Goal: Navigation & Orientation: Find specific page/section

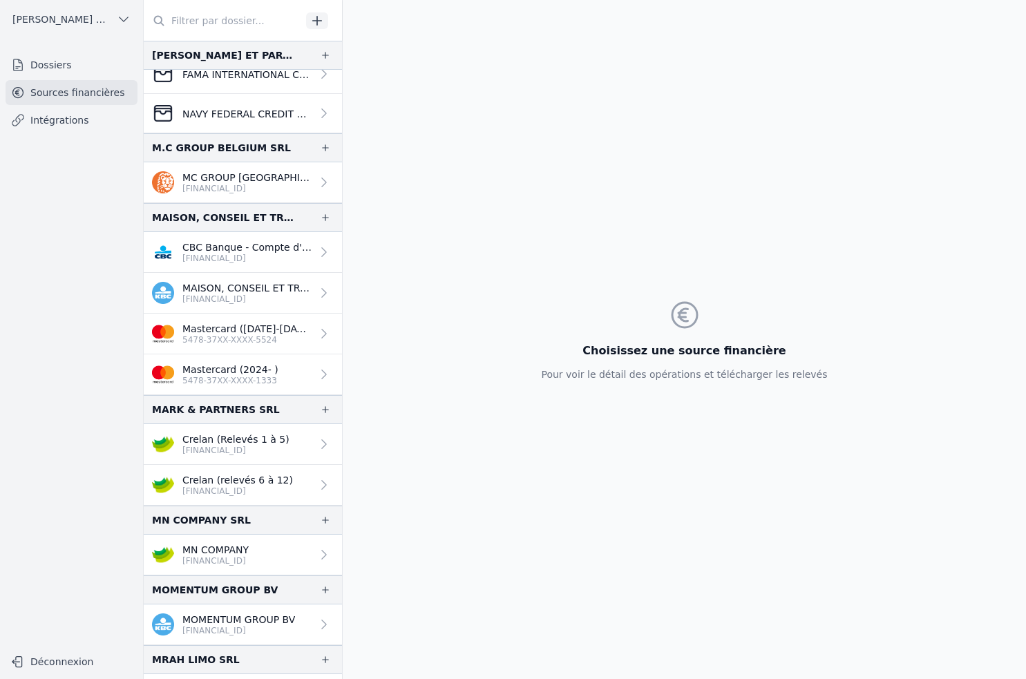
scroll to position [1756, 0]
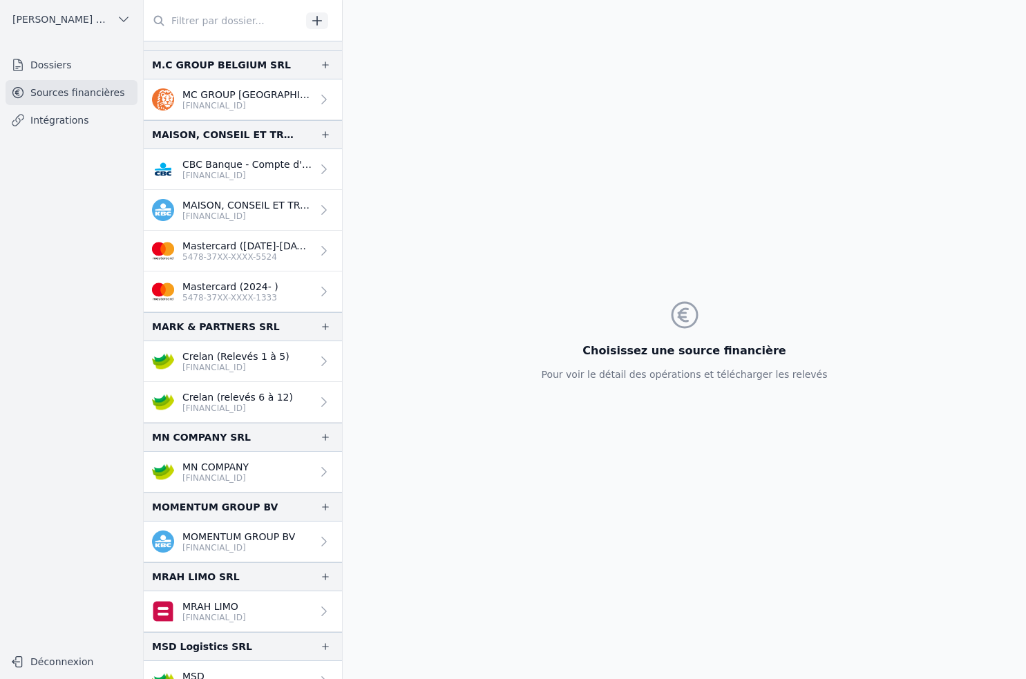
click at [229, 401] on p "Crelan (relevés 6 à 12)" at bounding box center [237, 397] width 111 height 14
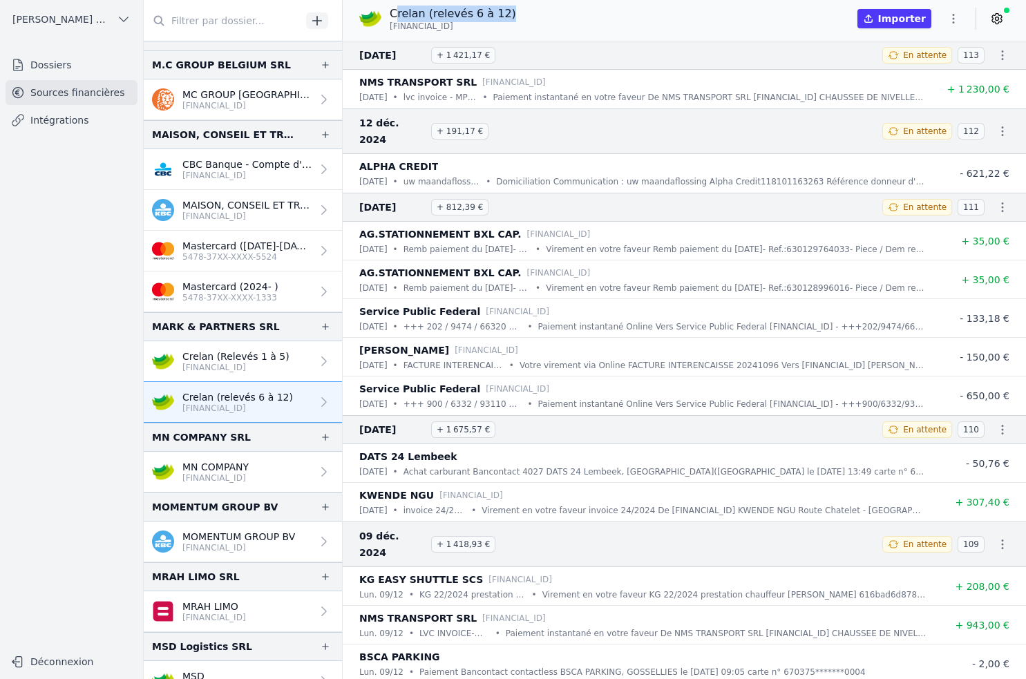
drag, startPoint x: 507, startPoint y: 12, endPoint x: 392, endPoint y: 19, distance: 114.8
click at [394, 16] on div "Crelan (relevés 6 à 12) BE46 7512 0818 1036" at bounding box center [443, 19] width 168 height 26
drag, startPoint x: 267, startPoint y: 328, endPoint x: 148, endPoint y: 332, distance: 118.9
click at [148, 332] on div "MARK & PARTNERS SRL" at bounding box center [243, 326] width 198 height 29
copy div "MARK & PARTNERS SRL"
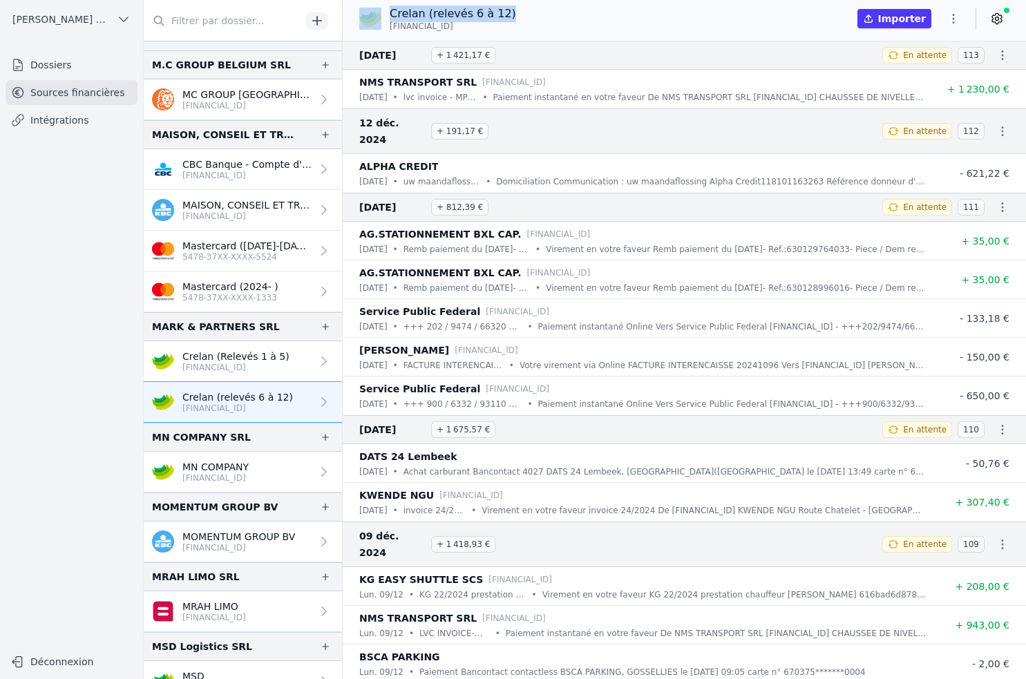
drag, startPoint x: 502, startPoint y: 12, endPoint x: 383, endPoint y: 13, distance: 119.5
click at [383, 13] on div "Crelan (relevés 6 à 12) BE46 7512 0818 1036 Importer" at bounding box center [684, 19] width 683 height 26
copy div "Crelan (relevés 6 à 12)"
click at [34, 530] on nav "Dossiers Sources financières Intégrations" at bounding box center [71, 344] width 121 height 584
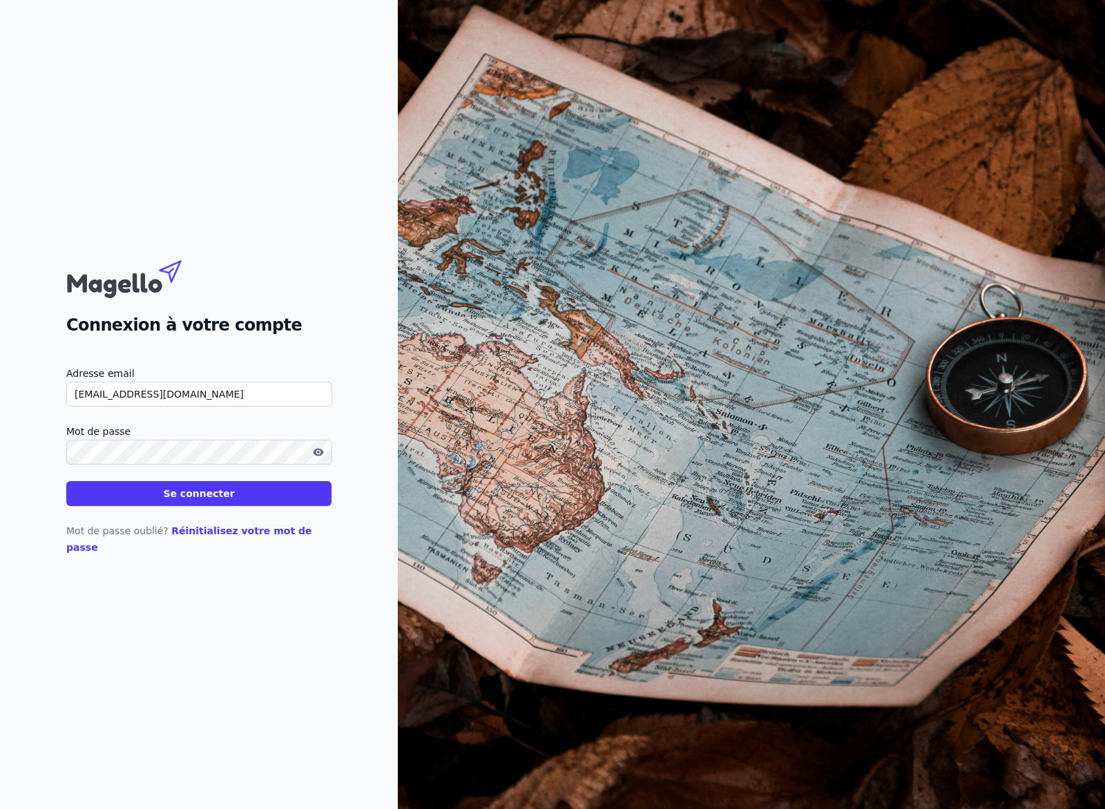
type input "[EMAIL_ADDRESS][DOMAIN_NAME]"
click at [66, 481] on button "Se connecter" at bounding box center [198, 493] width 265 height 25
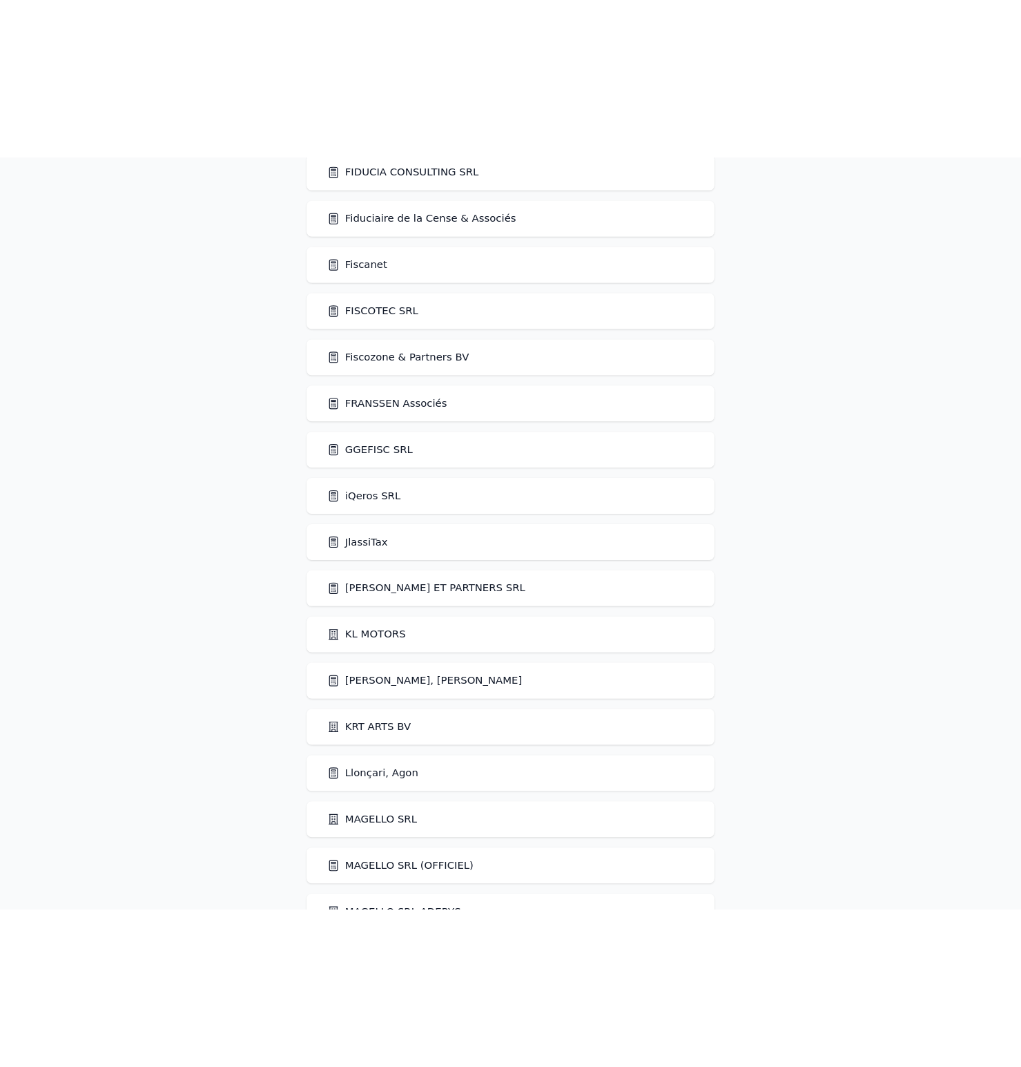
scroll to position [1861, 0]
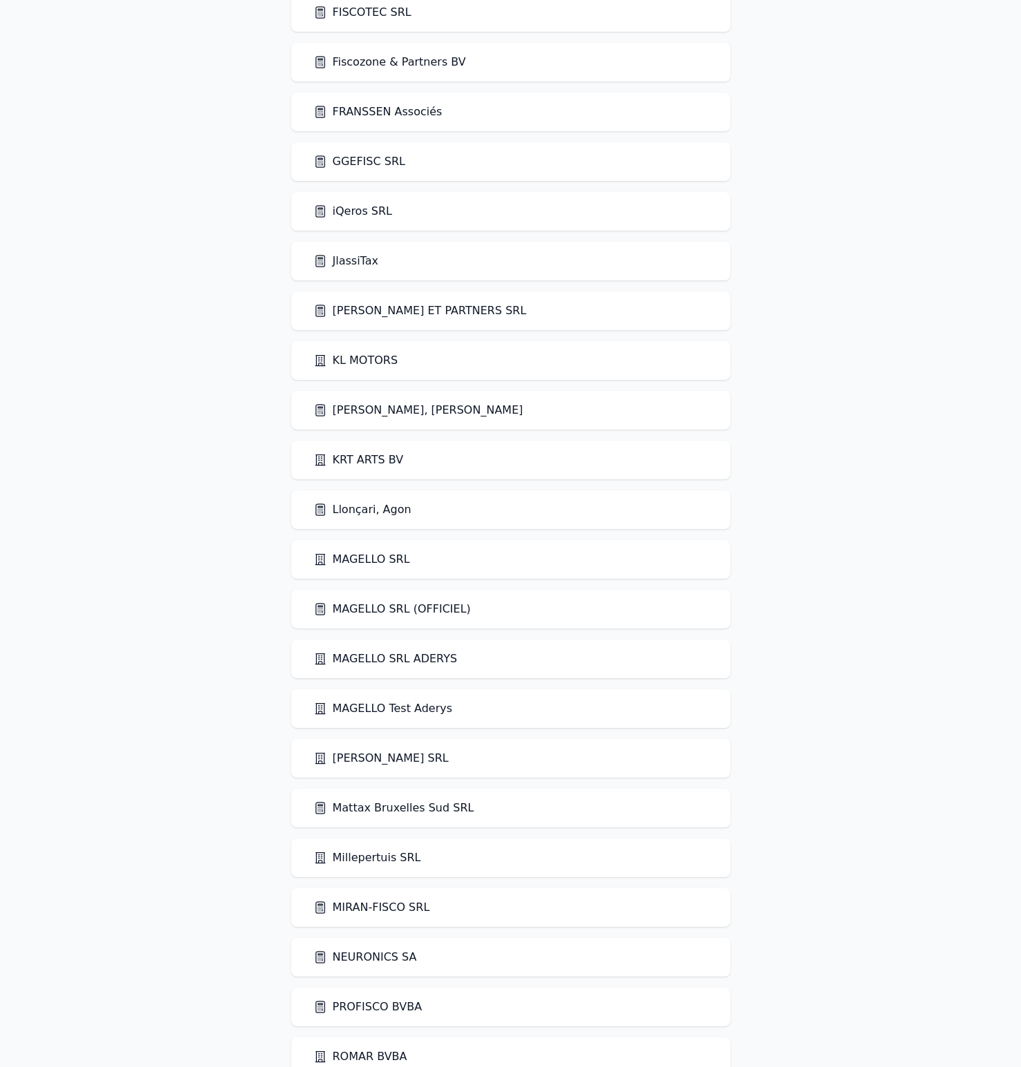
click at [349, 211] on link "iQeros SRL" at bounding box center [353, 211] width 79 height 17
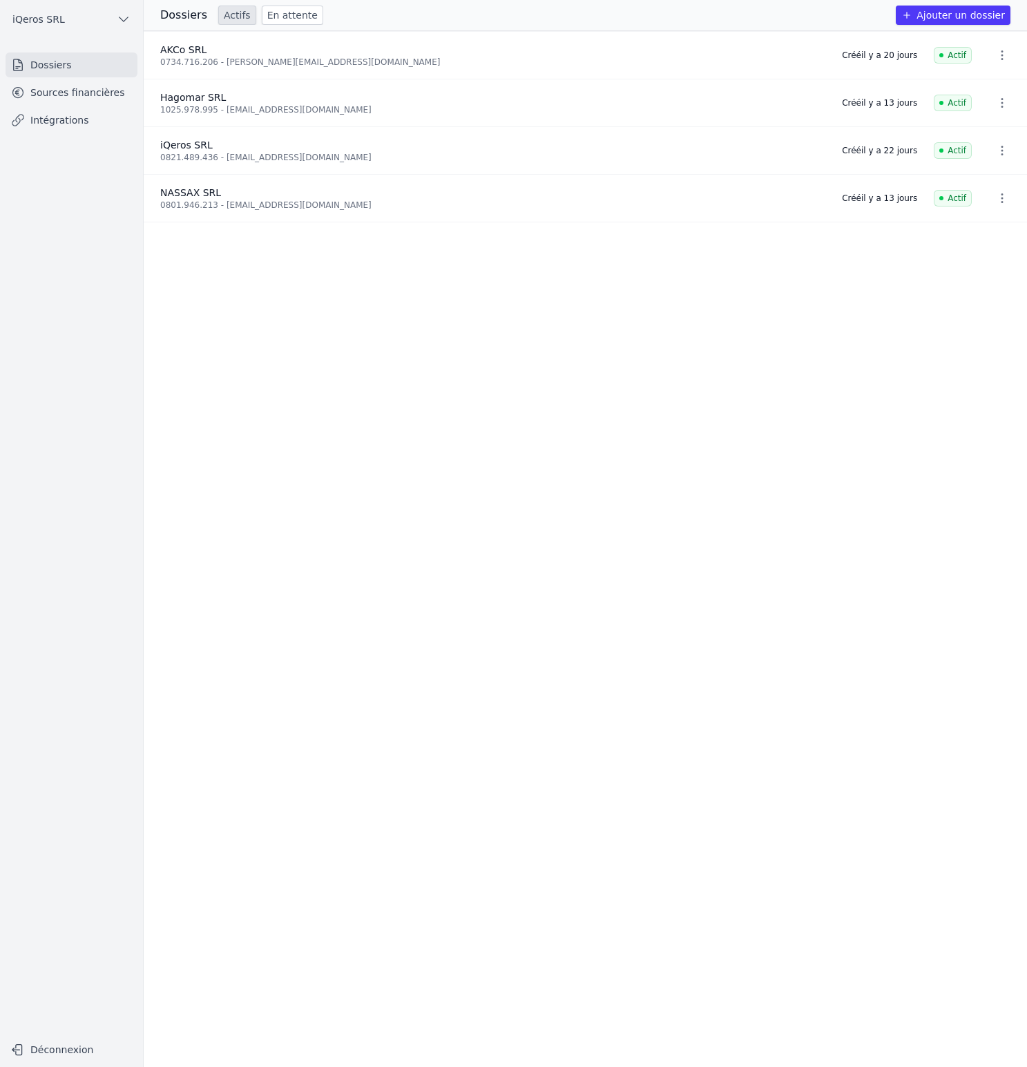
click at [88, 98] on link "Sources financières" at bounding box center [72, 92] width 132 height 25
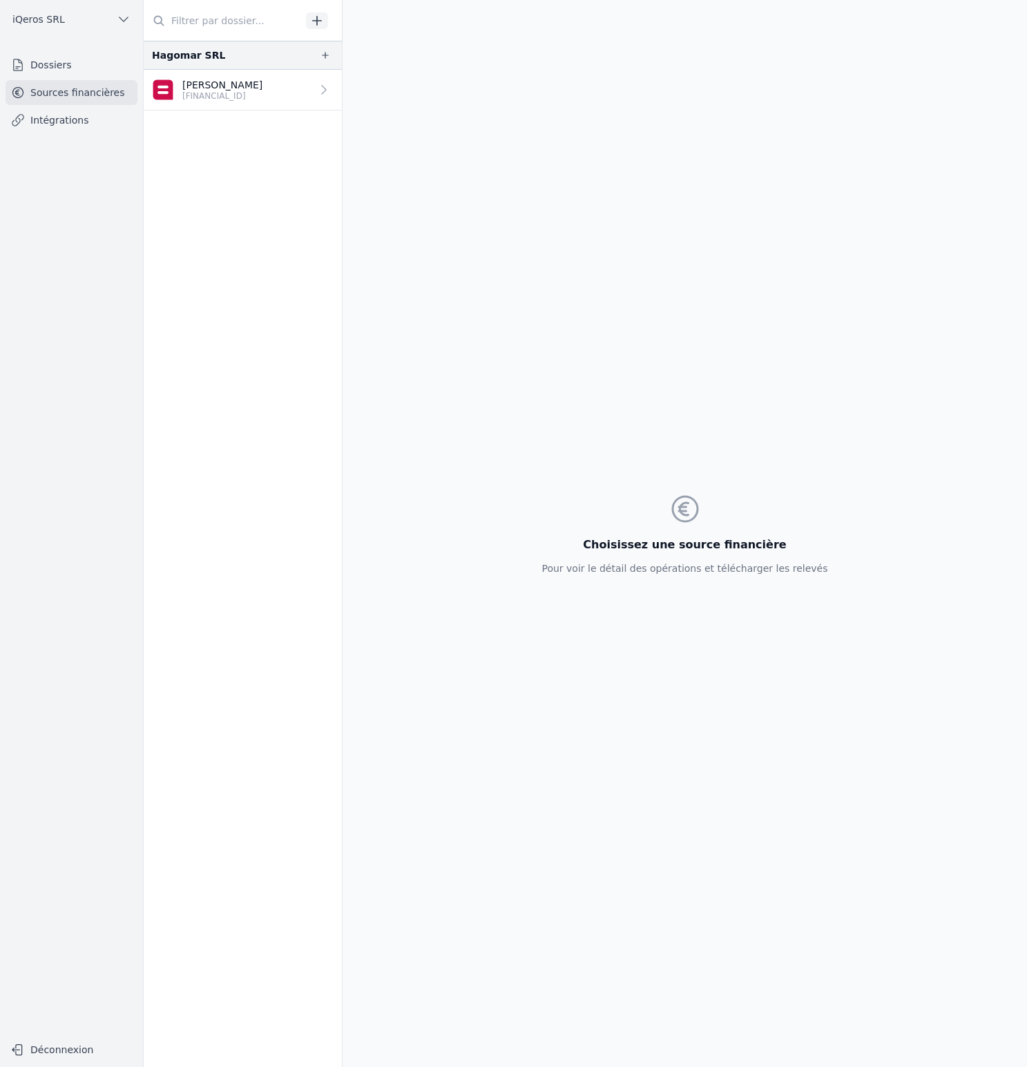
click at [238, 99] on p "BE40 0689 5632 6663" at bounding box center [222, 95] width 80 height 11
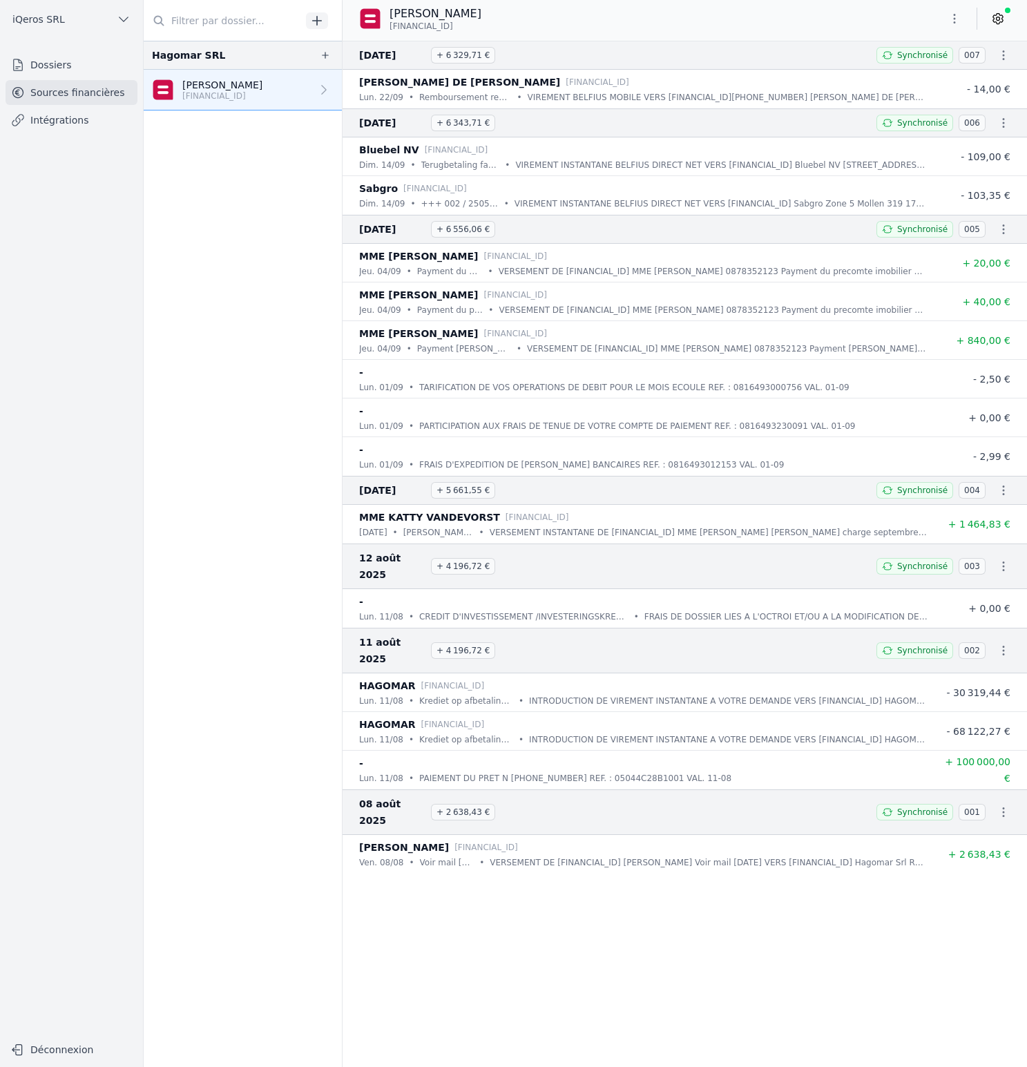
click at [69, 69] on link "Dossiers" at bounding box center [72, 64] width 132 height 25
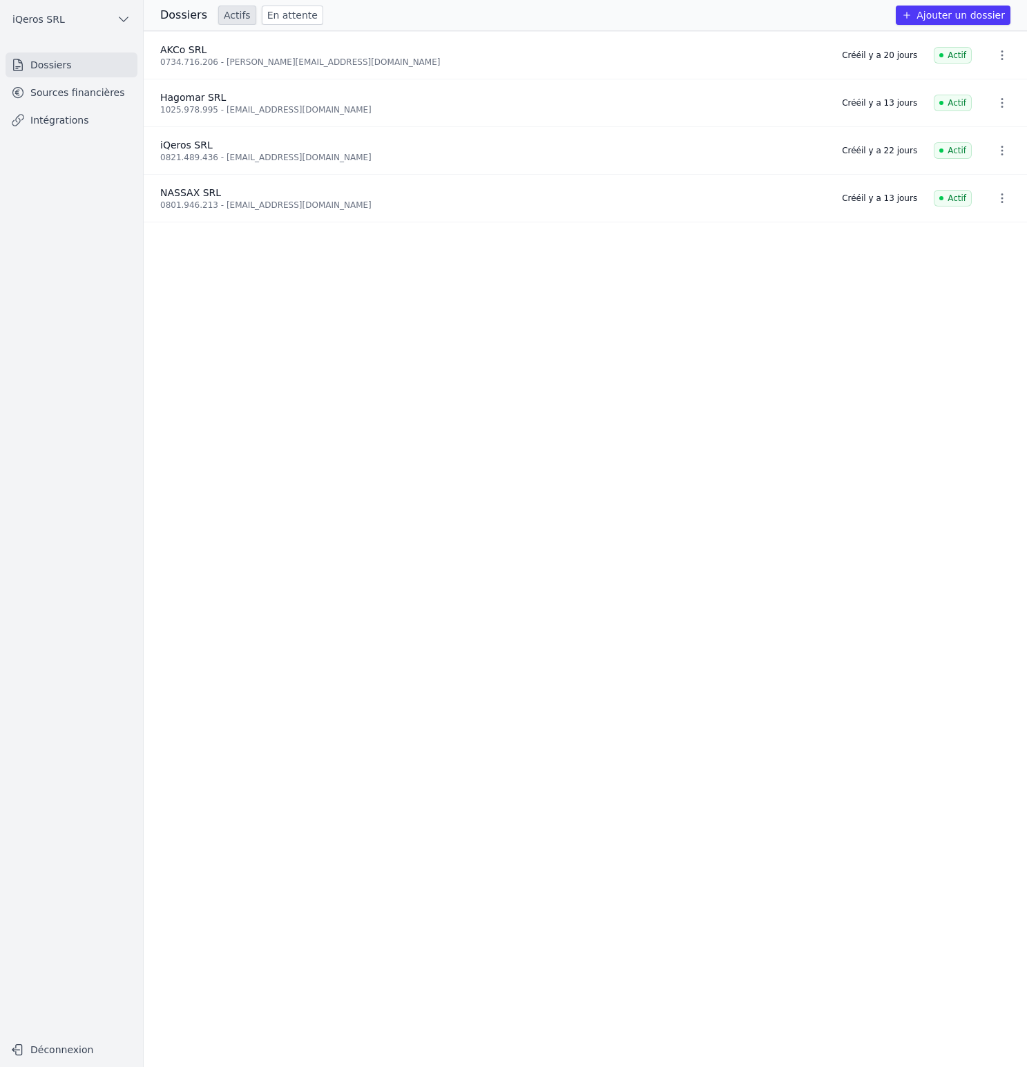
click at [93, 33] on ul "iQeros SRL" at bounding box center [71, 19] width 121 height 39
click at [95, 26] on button "iQeros SRL" at bounding box center [72, 19] width 132 height 22
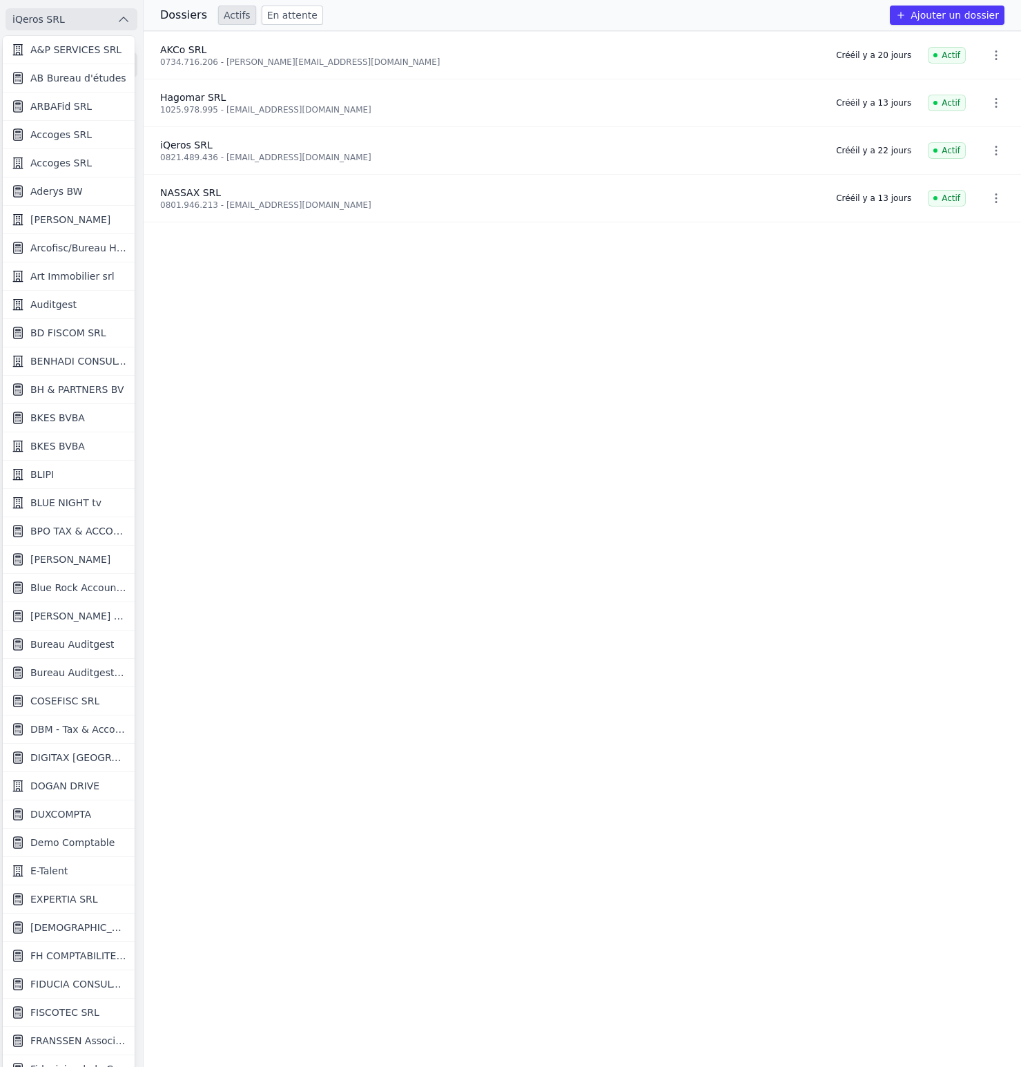
click at [78, 218] on link "Alain Pro" at bounding box center [69, 220] width 132 height 28
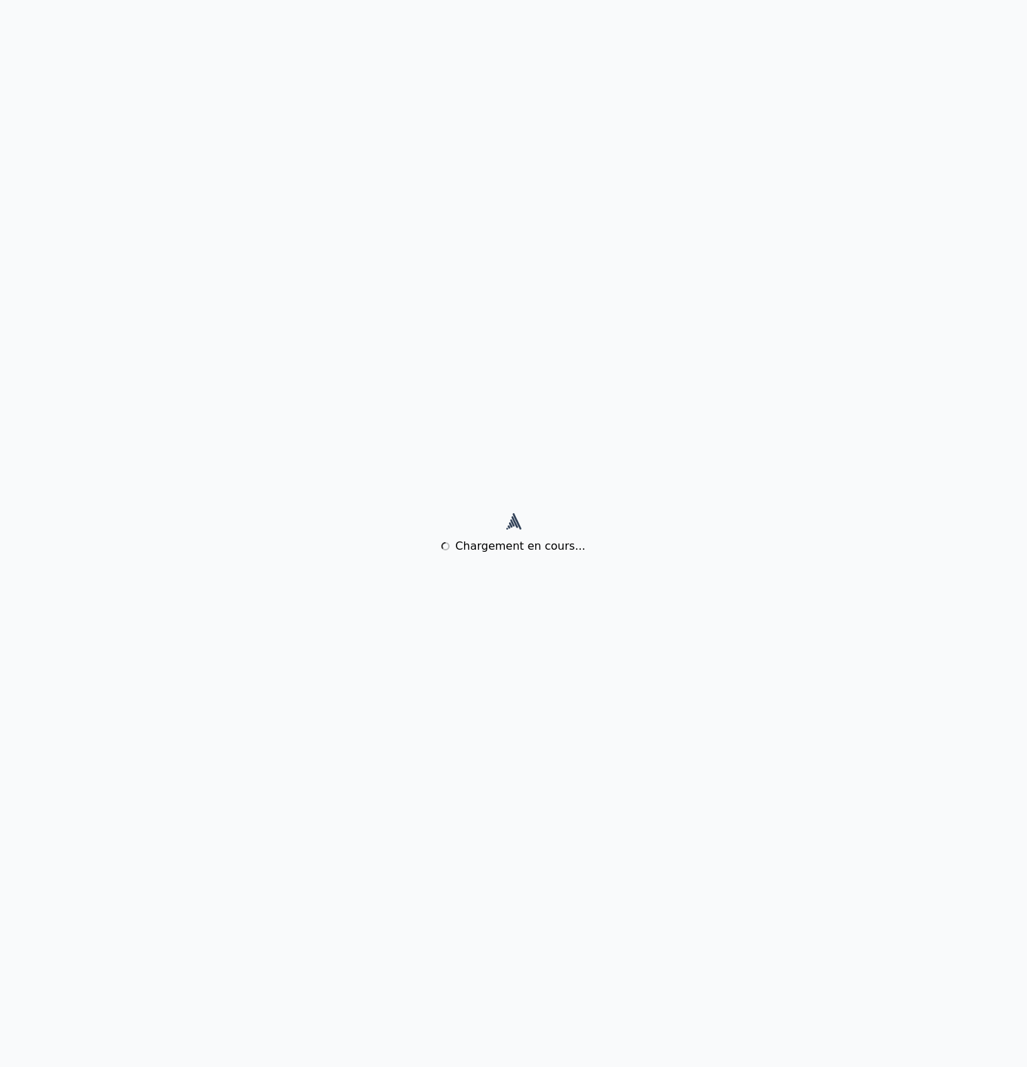
click at [434, 695] on div "Chargement en cours..." at bounding box center [513, 533] width 1027 height 1067
click at [287, 492] on div "Chargement en cours..." at bounding box center [513, 533] width 1027 height 1067
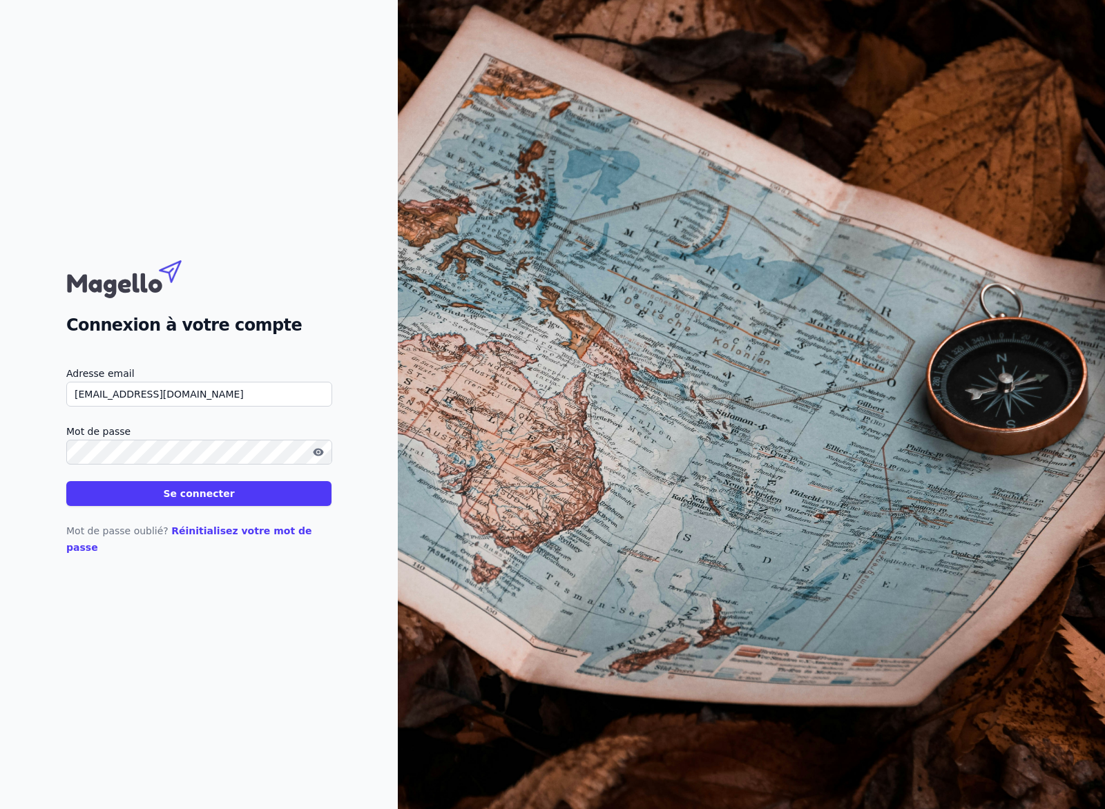
paste input "EXPIRATION_PERIOD"
type input "[EMAIL_ADDRESS][DOMAIN_NAME]"
click at [66, 481] on button "Se connecter" at bounding box center [198, 493] width 265 height 25
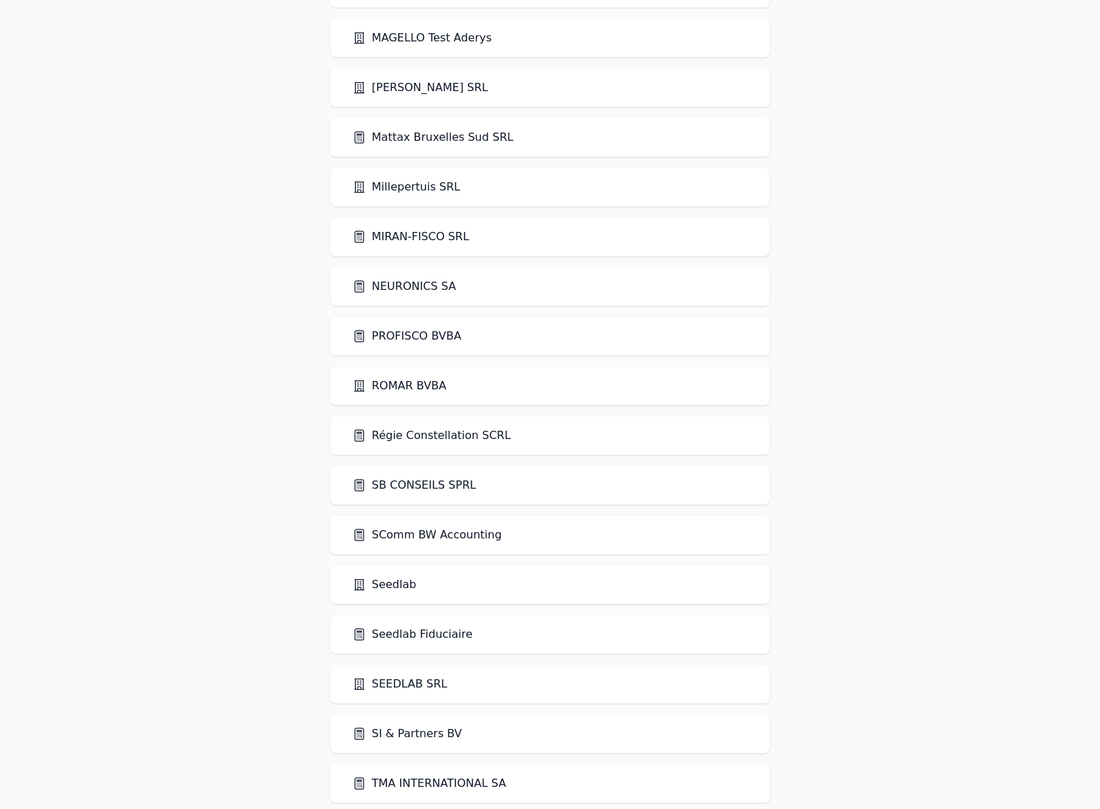
scroll to position [2647, 0]
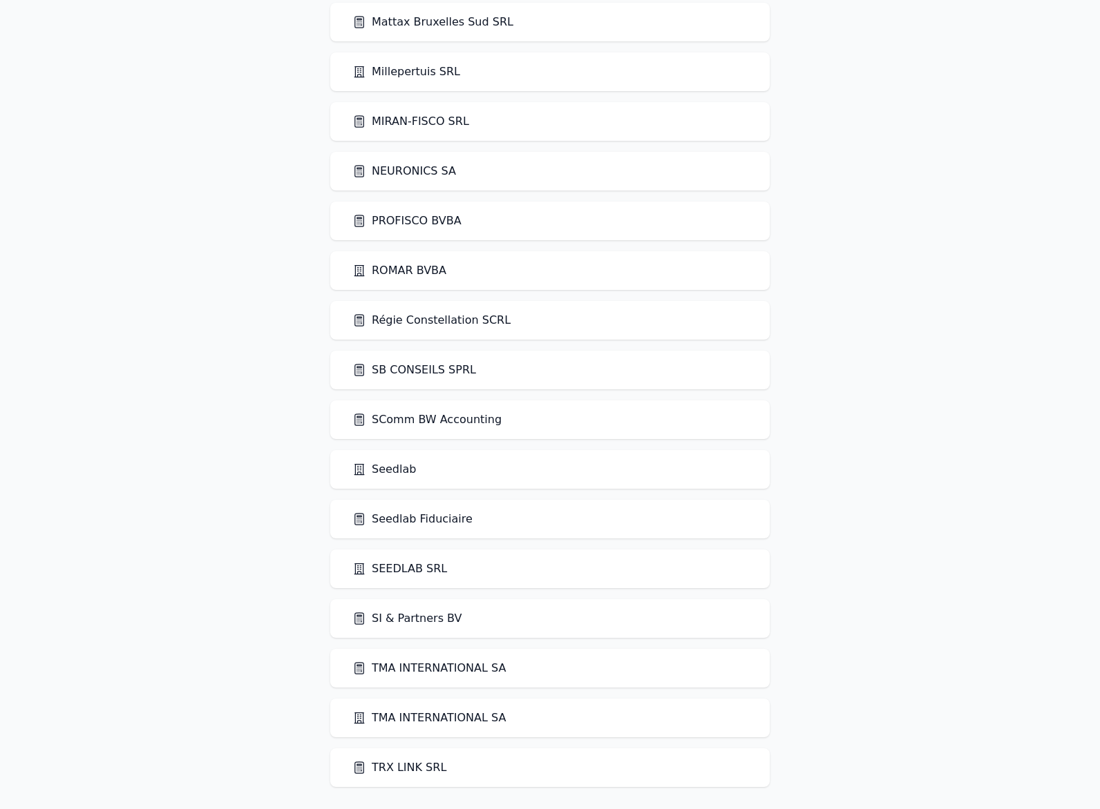
click at [389, 512] on link "Seedlab Fiduciaire" at bounding box center [412, 519] width 120 height 17
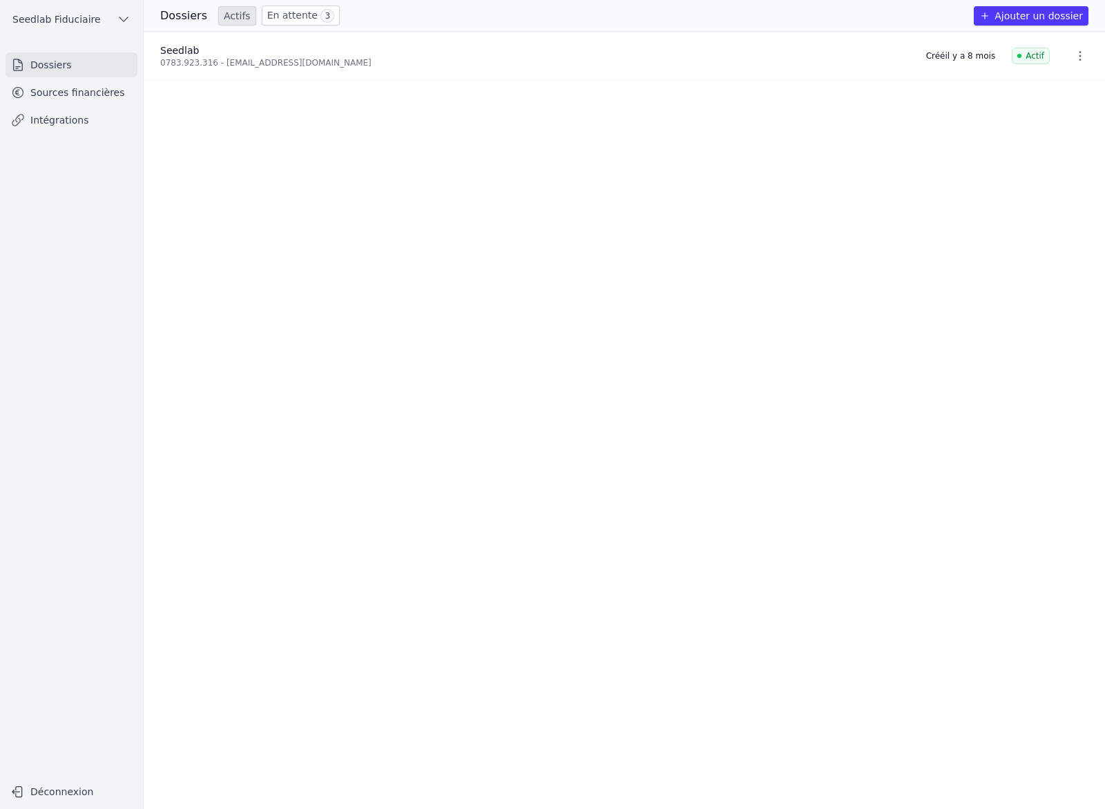
click at [59, 86] on link "Sources financières" at bounding box center [72, 92] width 132 height 25
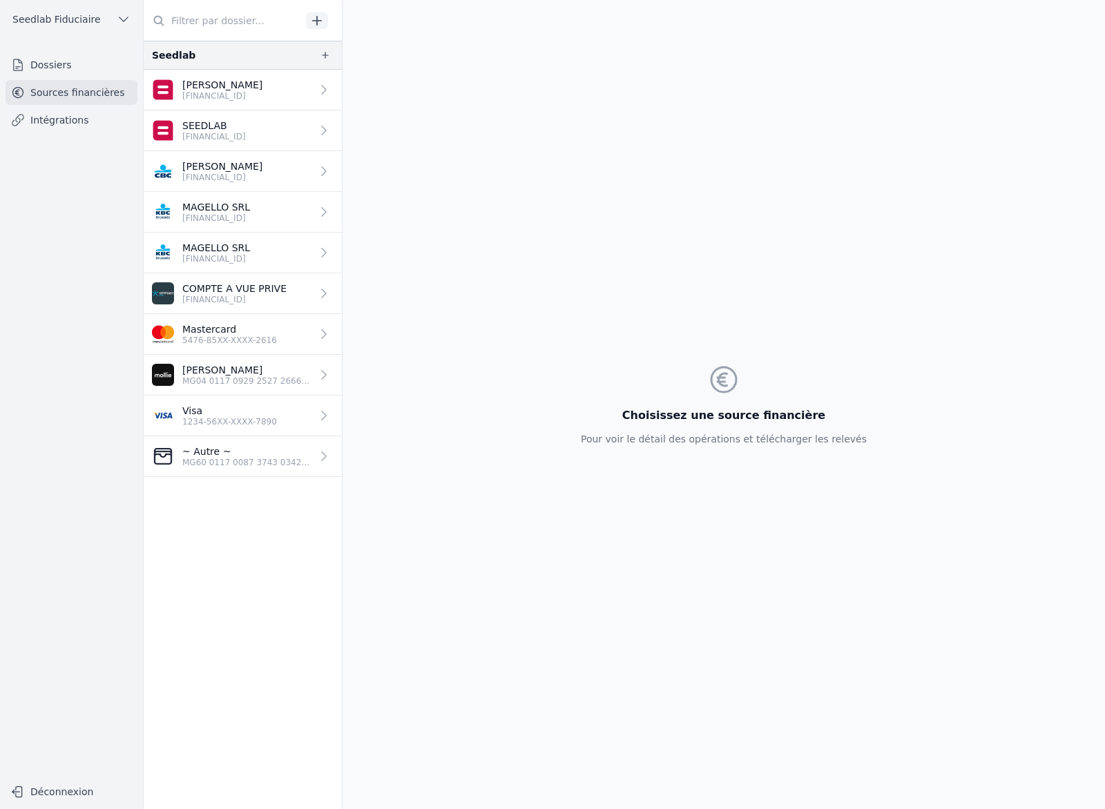
click at [262, 166] on p "ESCOYEZ JEAN-BAPTISTE" at bounding box center [222, 167] width 80 height 14
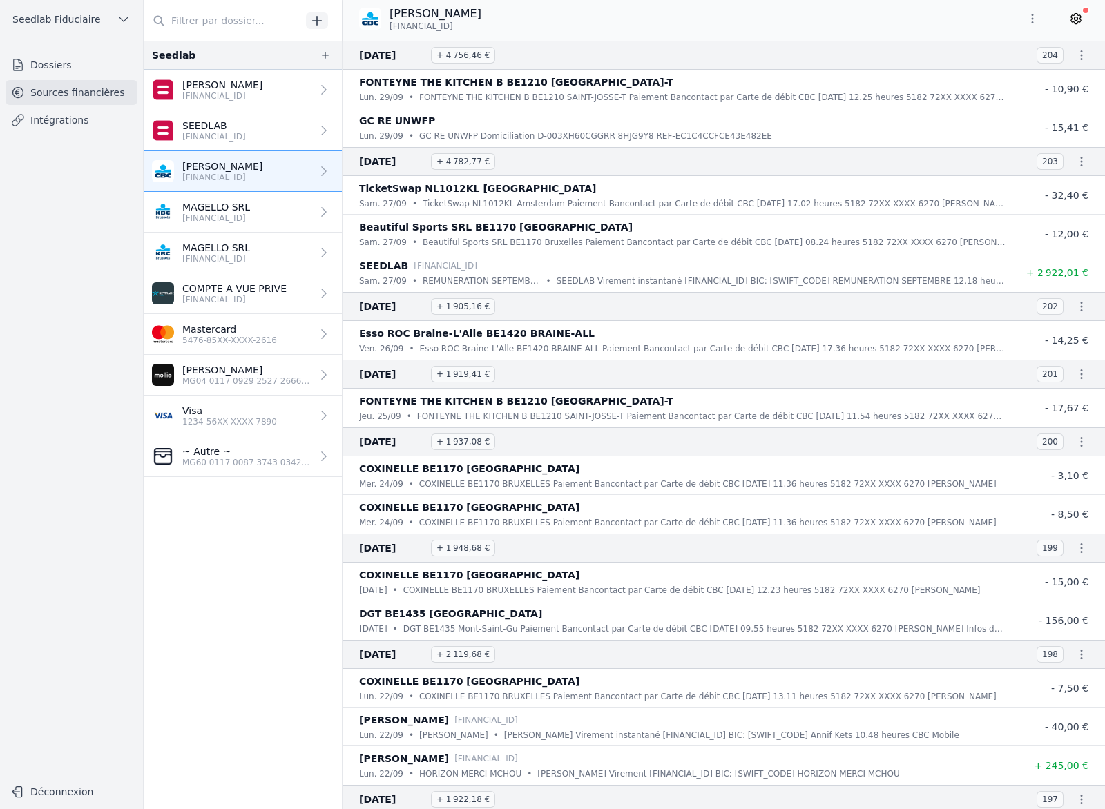
click at [268, 209] on link "MAGELLO SRL BE43 7310 6426 5101" at bounding box center [243, 212] width 198 height 41
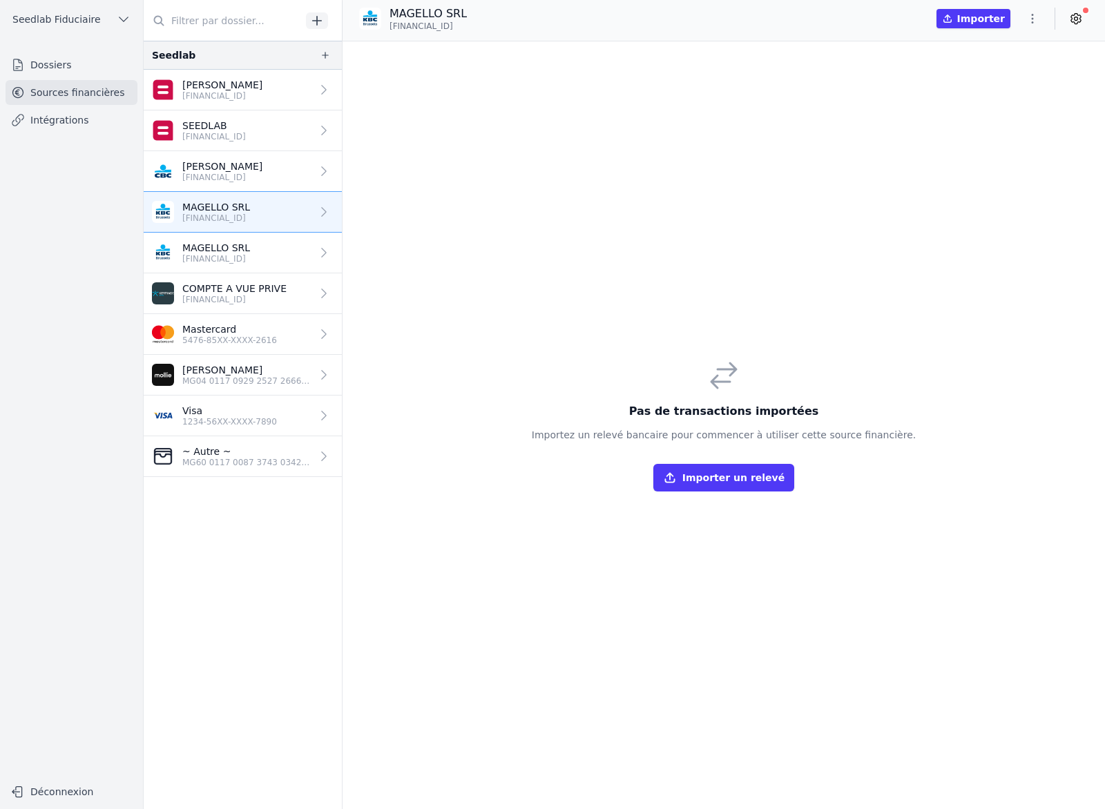
click at [256, 314] on link "COMPTE A VUE PRIVE BE08 6511 4090 2913" at bounding box center [243, 293] width 198 height 41
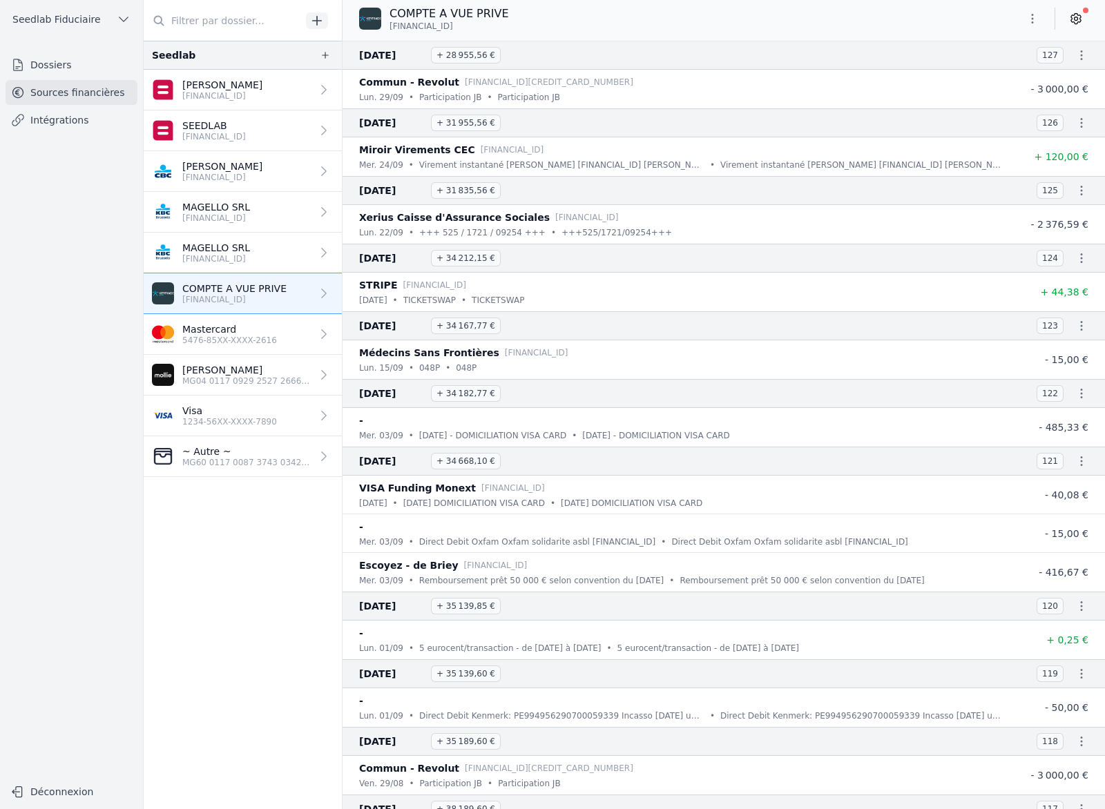
click at [256, 324] on p "Mastercard" at bounding box center [229, 330] width 95 height 14
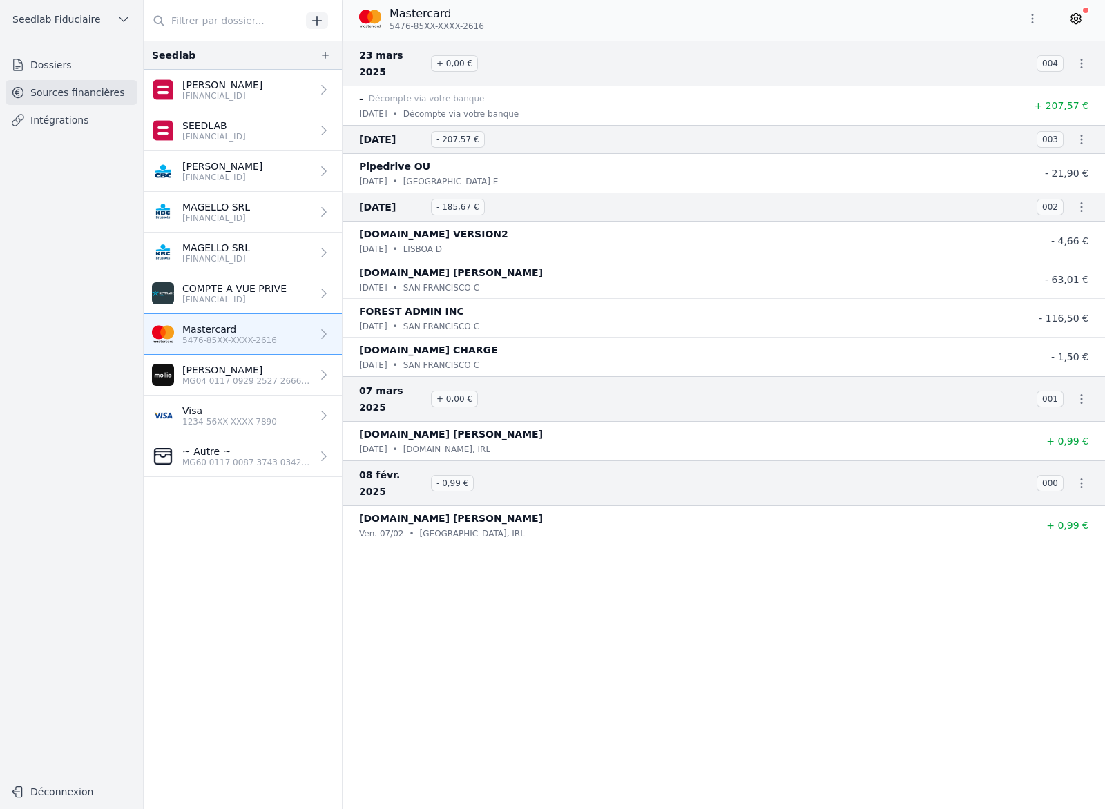
click at [251, 401] on link "Visa 1234-56XX-XXXX-7890" at bounding box center [243, 416] width 198 height 41
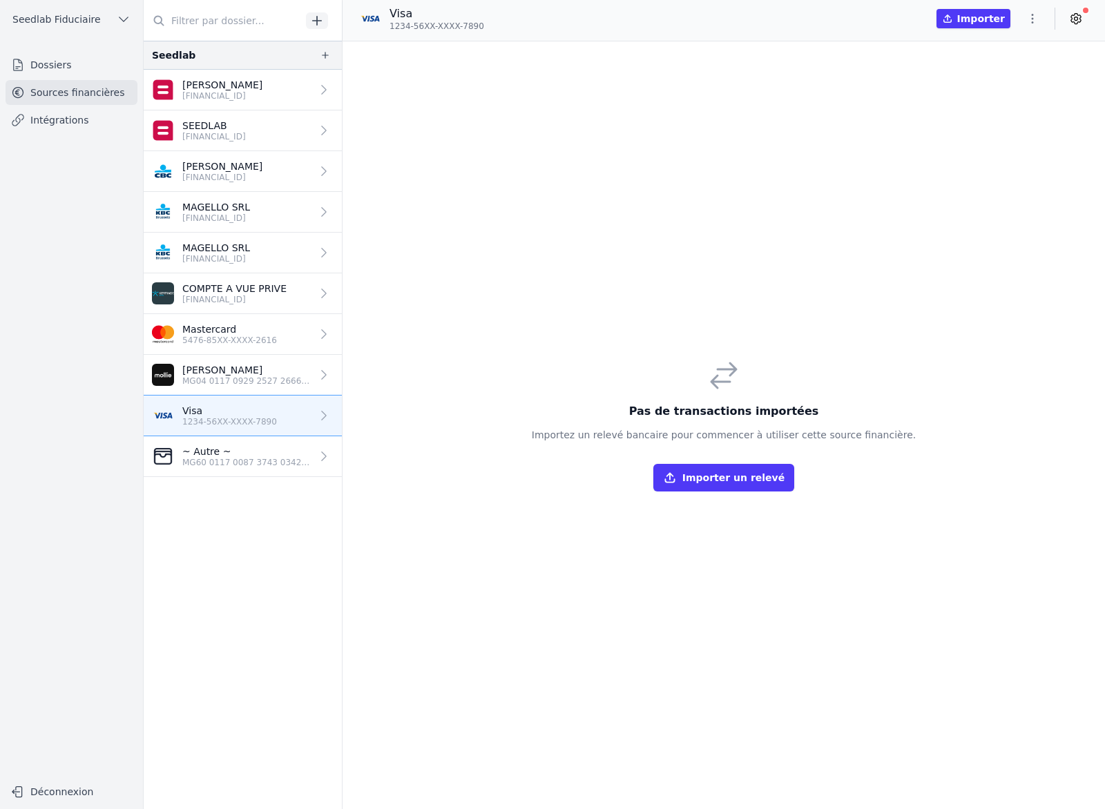
click at [251, 379] on p "MG04 0117 0929 2527 2666 4656 798" at bounding box center [246, 381] width 129 height 11
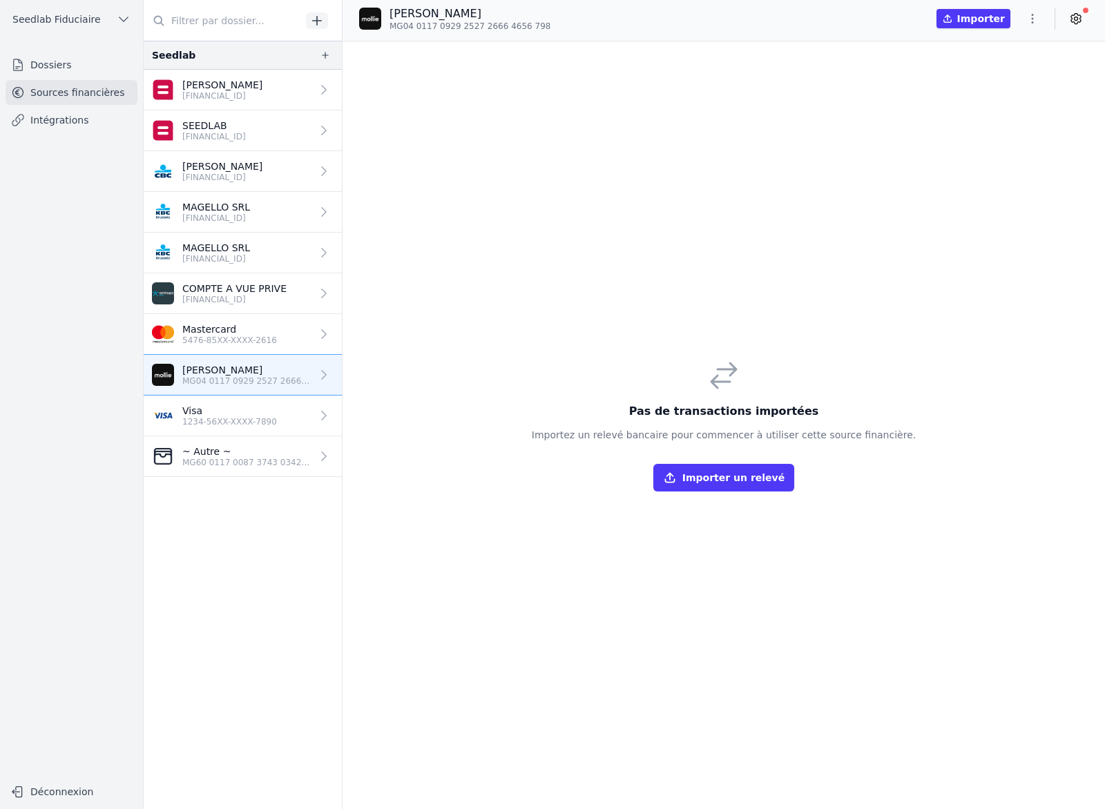
click at [242, 445] on p "~ Autre ~" at bounding box center [246, 452] width 129 height 14
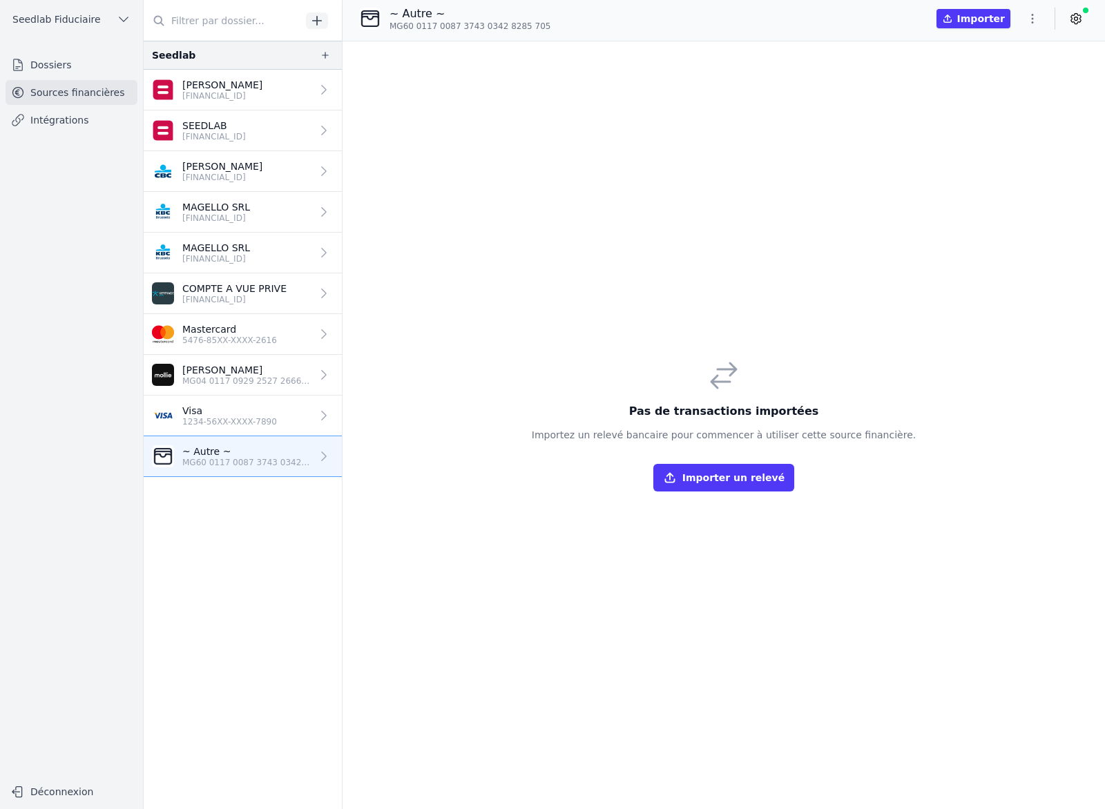
click at [242, 413] on p "Visa" at bounding box center [229, 411] width 95 height 14
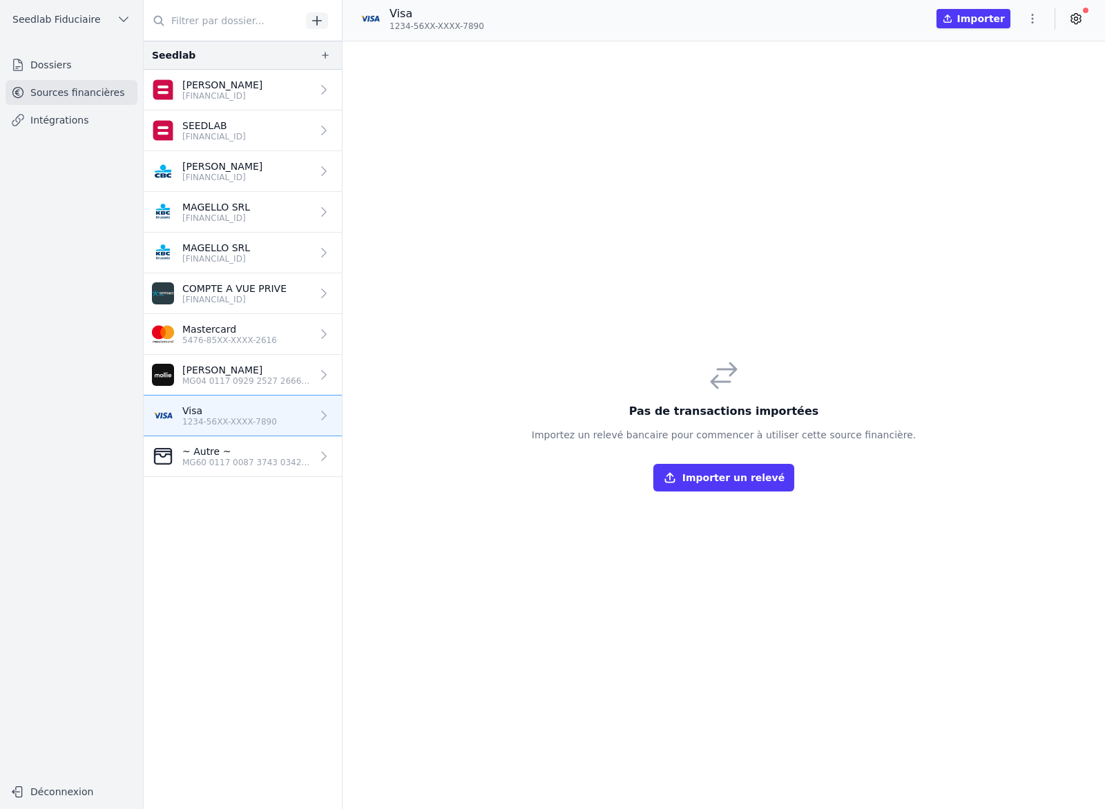
click at [259, 84] on p "Jean-Baptiste Escoyez" at bounding box center [222, 85] width 80 height 14
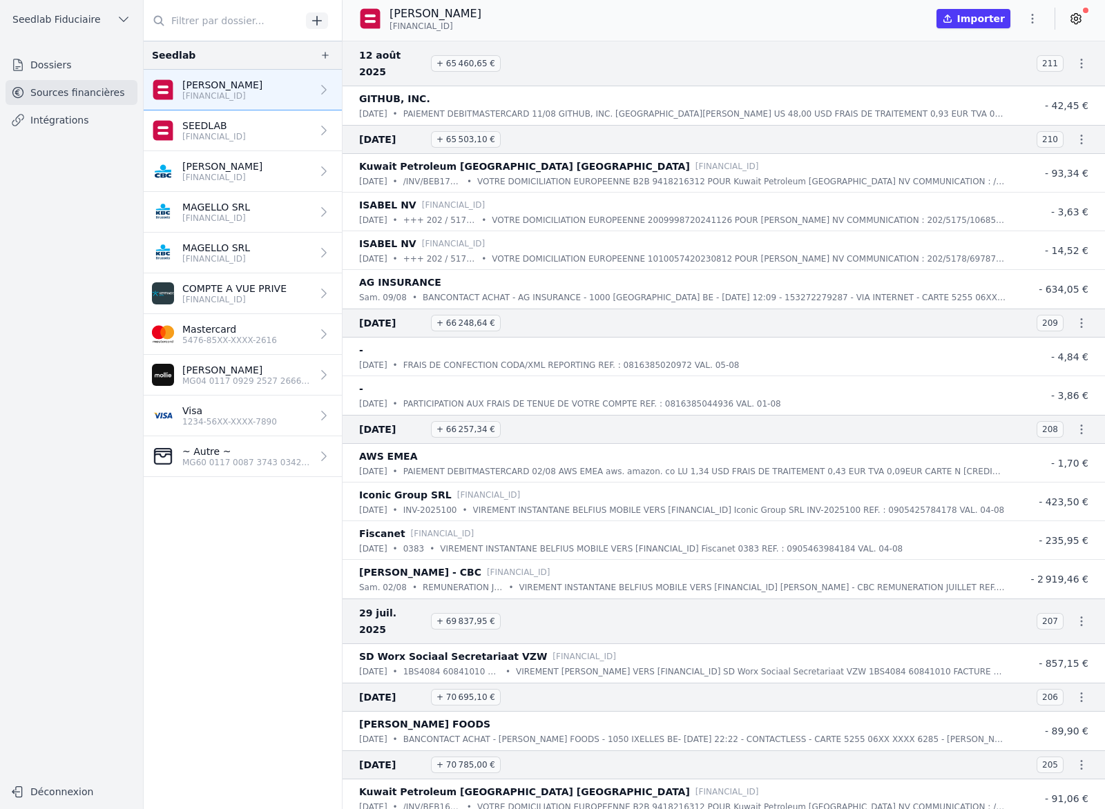
click at [246, 123] on p "SEEDLAB" at bounding box center [214, 126] width 64 height 14
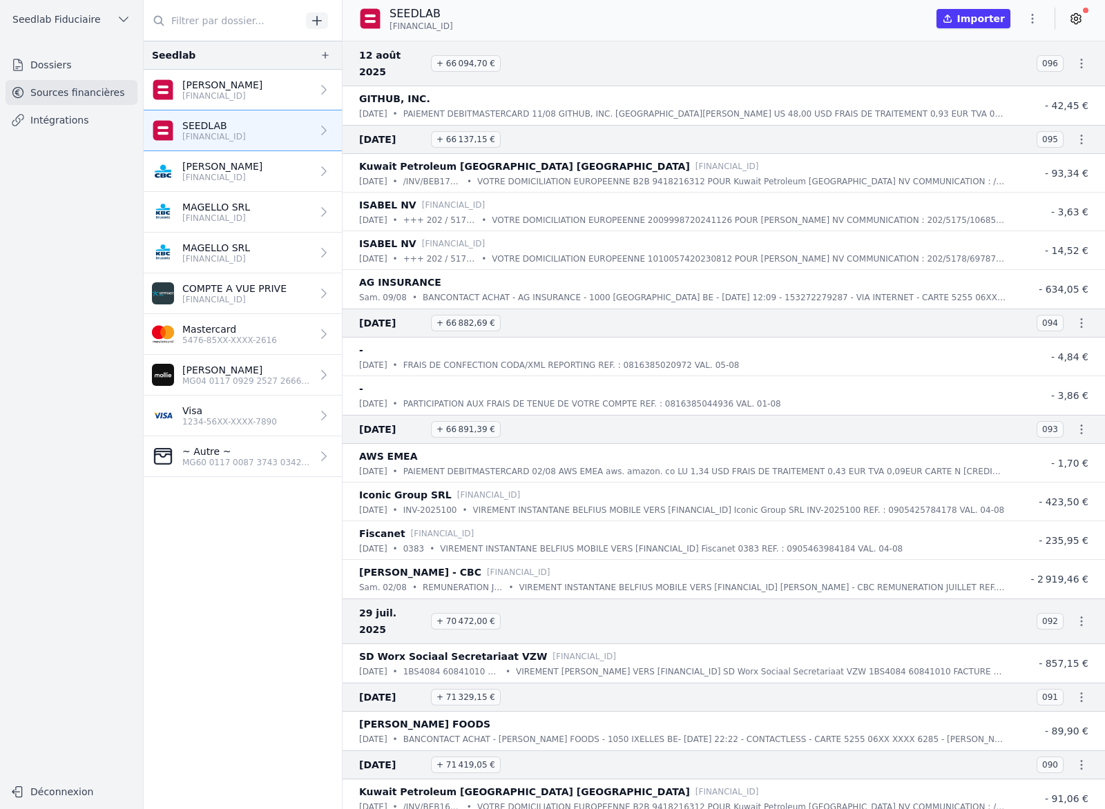
click at [252, 175] on p "BE61 7320 7771 3017" at bounding box center [222, 177] width 80 height 11
